Goal: Task Accomplishment & Management: Use online tool/utility

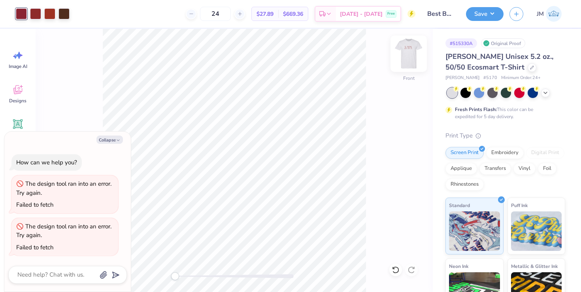
click at [406, 55] on img at bounding box center [409, 54] width 32 height 32
click at [113, 138] on button "Collapse" at bounding box center [109, 140] width 26 height 8
type textarea "x"
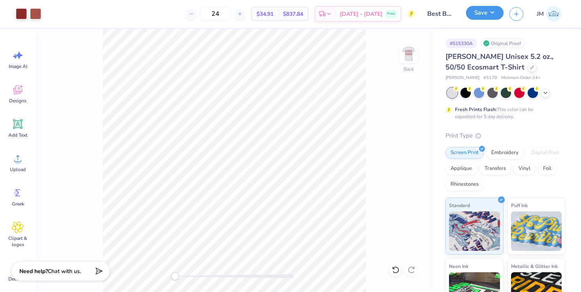
click at [476, 15] on button "Save" at bounding box center [485, 13] width 38 height 14
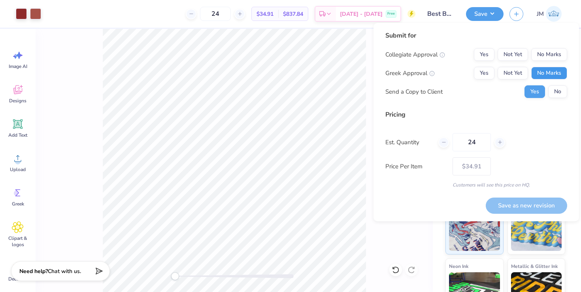
click at [545, 73] on button "No Marks" at bounding box center [549, 73] width 36 height 13
click at [545, 57] on button "No Marks" at bounding box center [549, 54] width 36 height 13
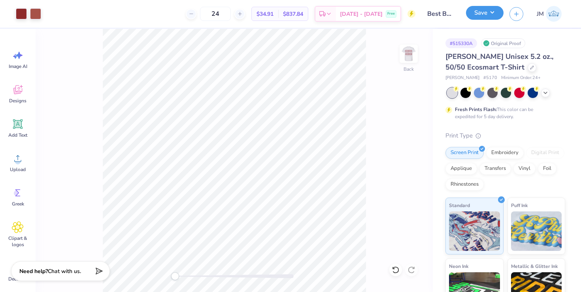
click at [479, 8] on button "Save" at bounding box center [485, 13] width 38 height 14
click at [37, 11] on div at bounding box center [35, 13] width 11 height 11
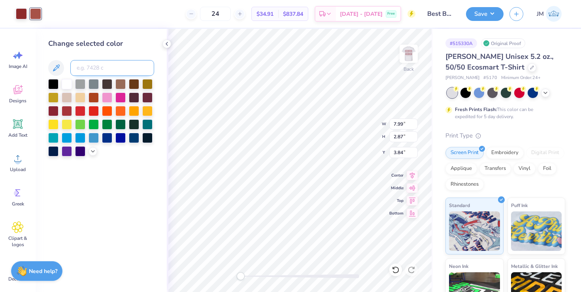
click at [104, 73] on input at bounding box center [112, 68] width 84 height 16
type input "7623"
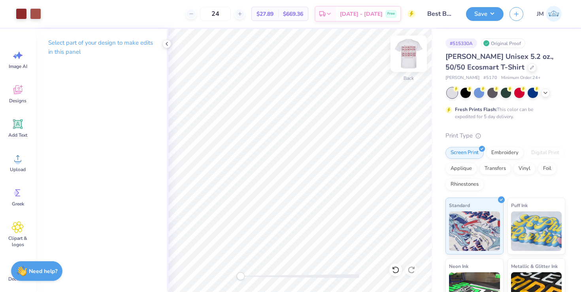
click at [410, 53] on img at bounding box center [409, 54] width 32 height 32
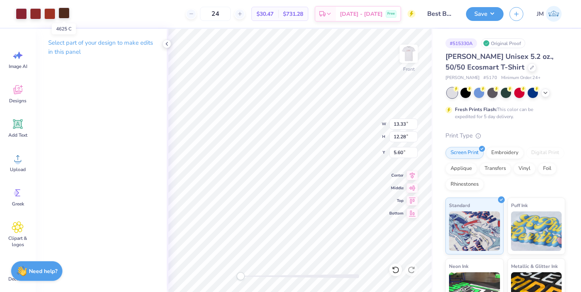
click at [59, 15] on div at bounding box center [63, 13] width 11 height 11
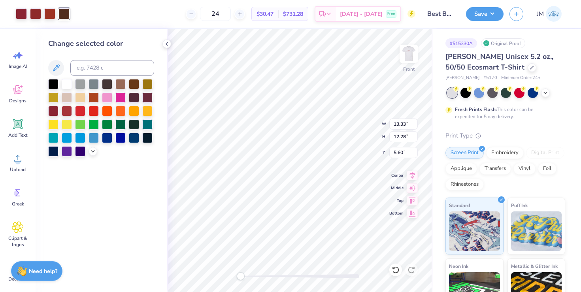
click at [104, 29] on div "Change selected color" at bounding box center [101, 160] width 131 height 263
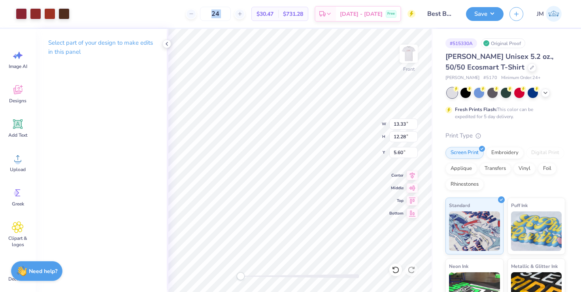
drag, startPoint x: 8, startPoint y: 6, endPoint x: 88, endPoint y: 23, distance: 82.0
click at [88, 23] on div "Art colors 24 $30.47 Per Item $731.28 Total Est. Delivery [DATE] - [DATE] Free …" at bounding box center [290, 14] width 581 height 28
click at [47, 15] on div at bounding box center [49, 13] width 11 height 11
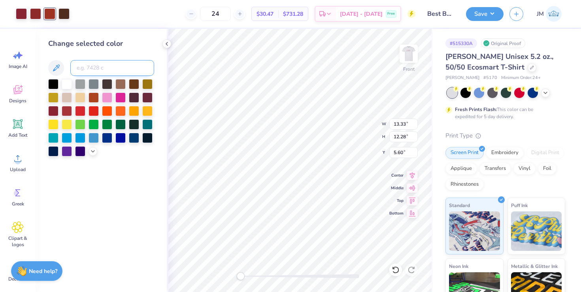
click at [96, 68] on input at bounding box center [112, 68] width 84 height 16
type input "202"
click at [36, 17] on div at bounding box center [35, 13] width 11 height 11
click at [97, 72] on input at bounding box center [112, 68] width 84 height 16
type input "202"
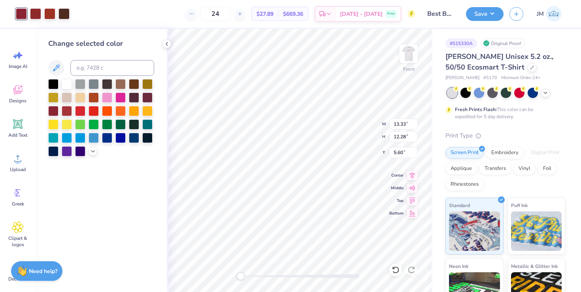
click at [70, 23] on div "Art colors 24 $27.89 Per Item $669.36 Total Est. Delivery [DATE] - [DATE] Free …" at bounding box center [290, 14] width 581 height 28
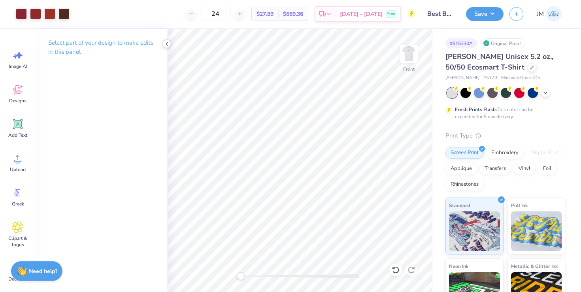
click at [168, 43] on icon at bounding box center [167, 44] width 6 height 6
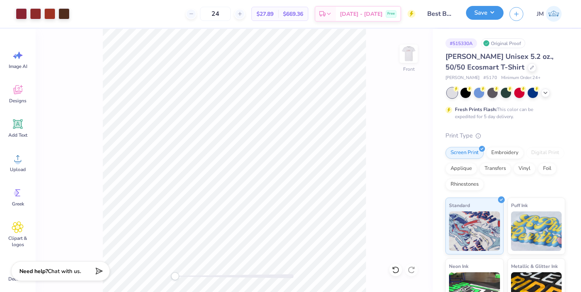
click at [477, 12] on button "Save" at bounding box center [485, 13] width 38 height 14
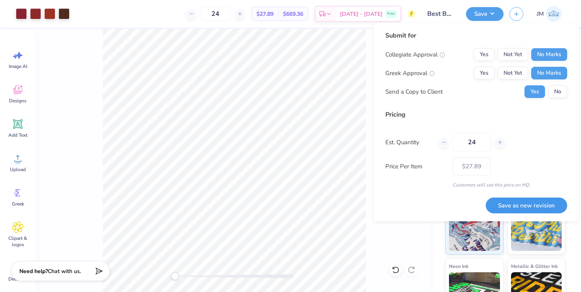
click at [521, 201] on button "Save as new revision" at bounding box center [526, 206] width 81 height 16
type input "$27.89"
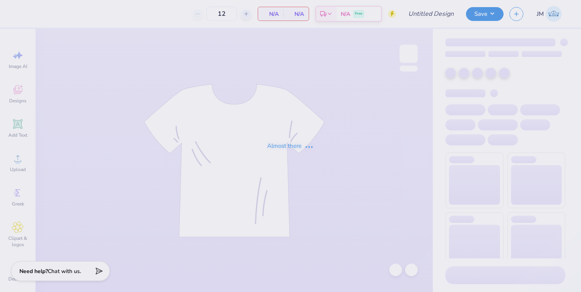
type input "Kappa Klassic Merch T shirt"
type input "40"
type input "Kappa Klassic Merch"
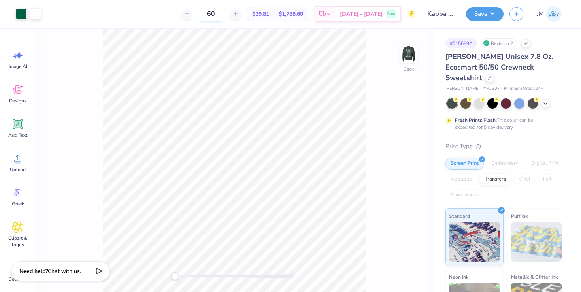
click at [222, 14] on input "60" at bounding box center [211, 14] width 31 height 14
type input "4"
click at [224, 16] on input "36" at bounding box center [211, 14] width 31 height 14
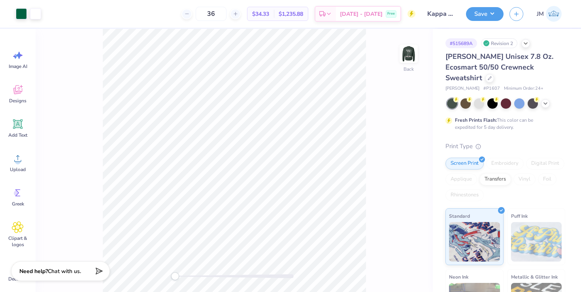
drag, startPoint x: 225, startPoint y: 15, endPoint x: 205, endPoint y: 11, distance: 21.0
click at [205, 11] on div "36" at bounding box center [210, 14] width 59 height 14
type input "3"
click at [410, 51] on img at bounding box center [409, 54] width 32 height 32
click at [410, 51] on img at bounding box center [409, 54] width 16 height 16
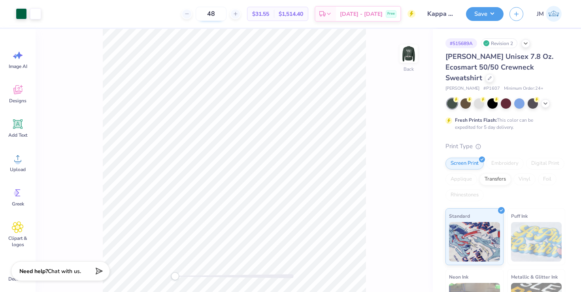
click at [222, 14] on input "48" at bounding box center [211, 14] width 31 height 14
type input "3"
click at [222, 17] on input "48" at bounding box center [211, 14] width 31 height 14
click at [238, 13] on icon at bounding box center [236, 14] width 6 height 6
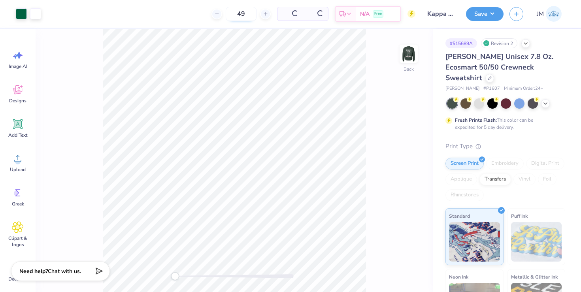
click at [229, 13] on input "49" at bounding box center [241, 14] width 31 height 14
click at [226, 14] on input "49" at bounding box center [211, 14] width 31 height 14
drag, startPoint x: 229, startPoint y: 14, endPoint x: 218, endPoint y: 13, distance: 11.1
click at [218, 13] on input "49" at bounding box center [211, 14] width 31 height 14
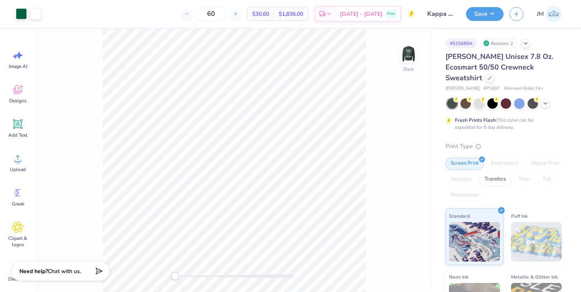
type input "60"
